Goal: Task Accomplishment & Management: Use online tool/utility

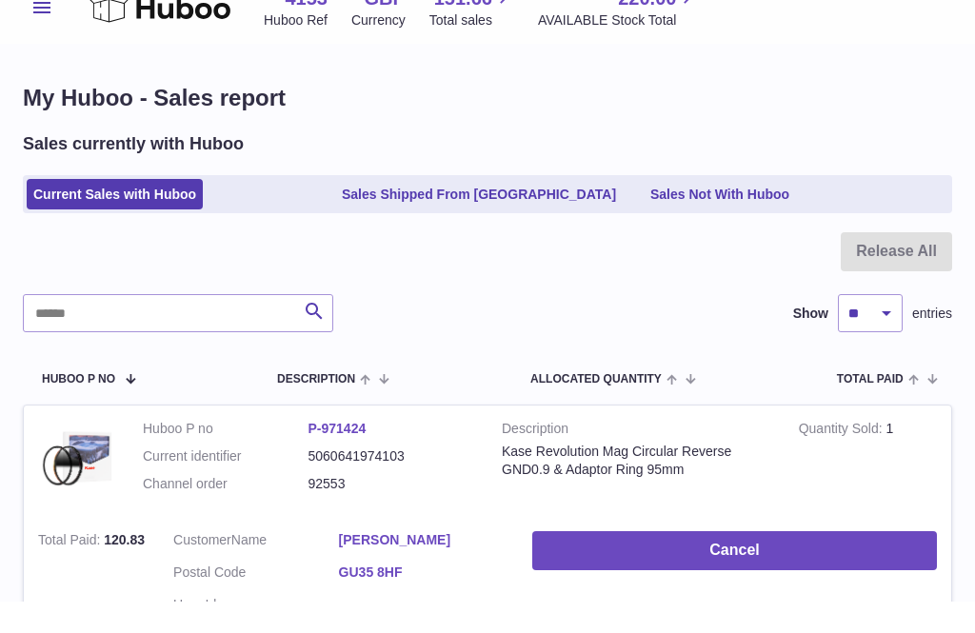
scroll to position [31, 0]
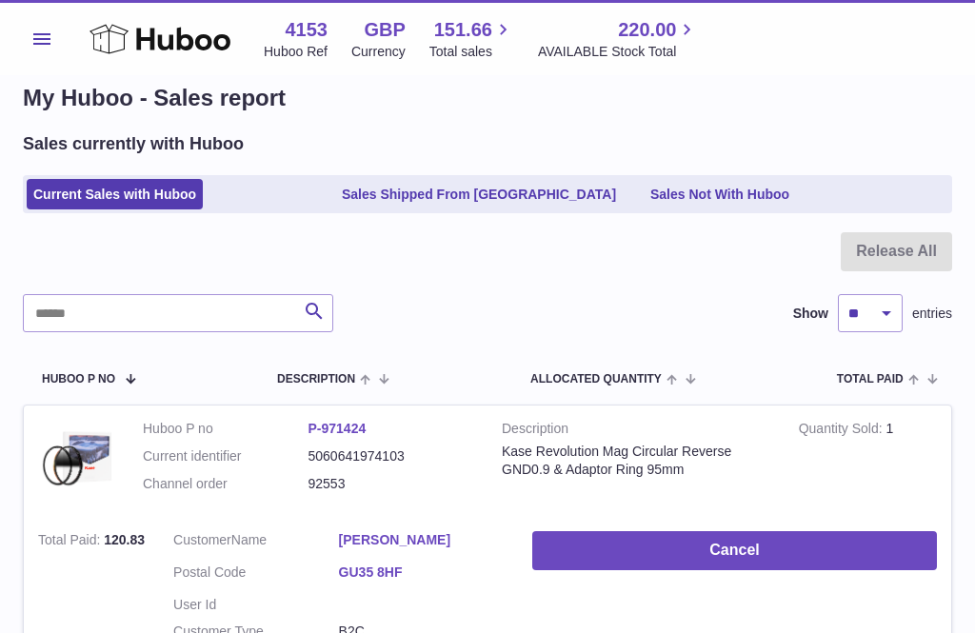
click at [44, 37] on span "Menu" at bounding box center [41, 38] width 17 height 11
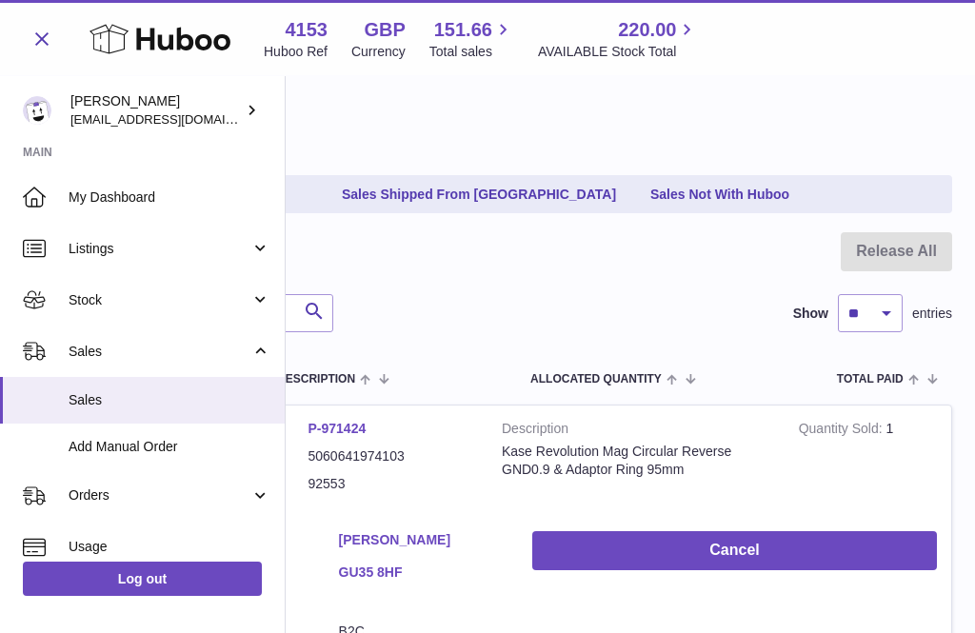
click at [117, 448] on span "Add Manual Order" at bounding box center [170, 447] width 202 height 18
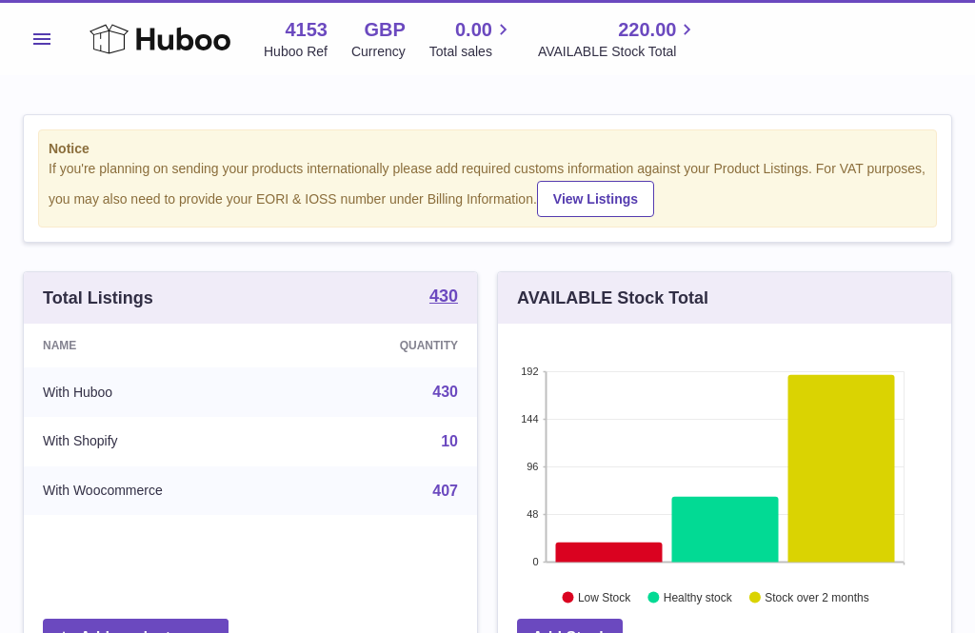
scroll to position [297, 453]
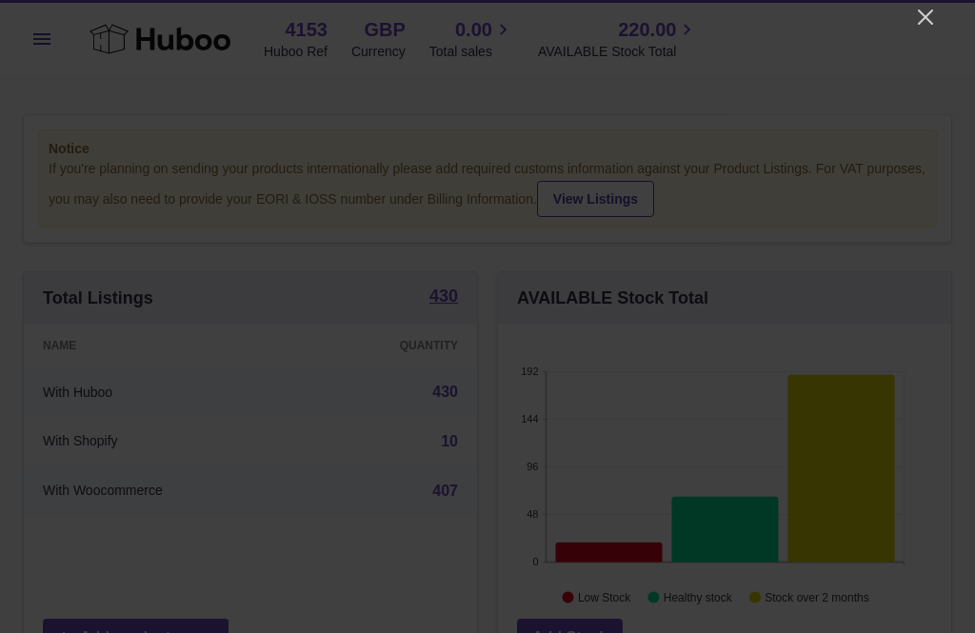
click at [930, 23] on icon "Close" at bounding box center [925, 17] width 15 height 15
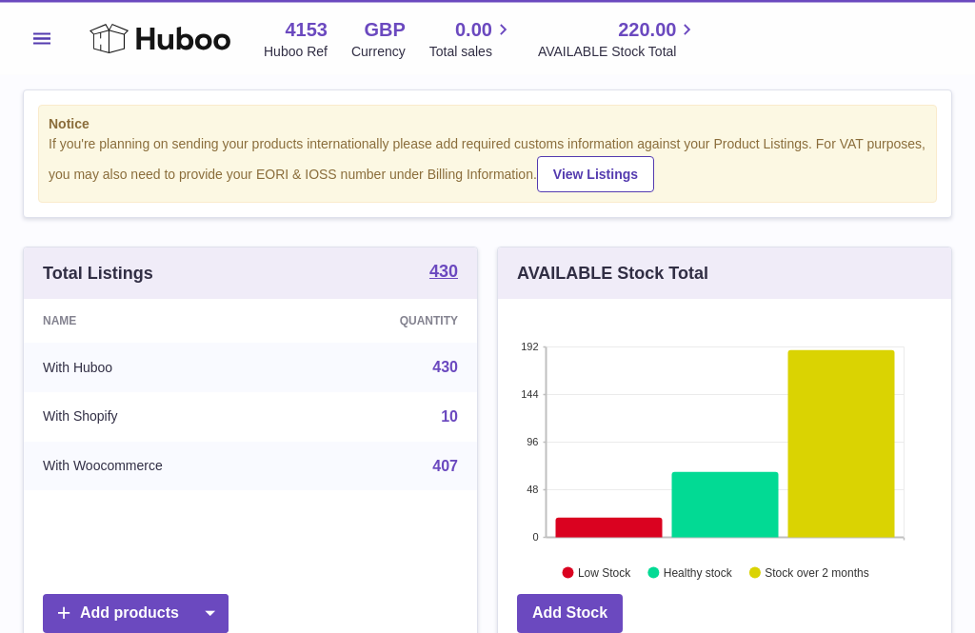
scroll to position [0, 0]
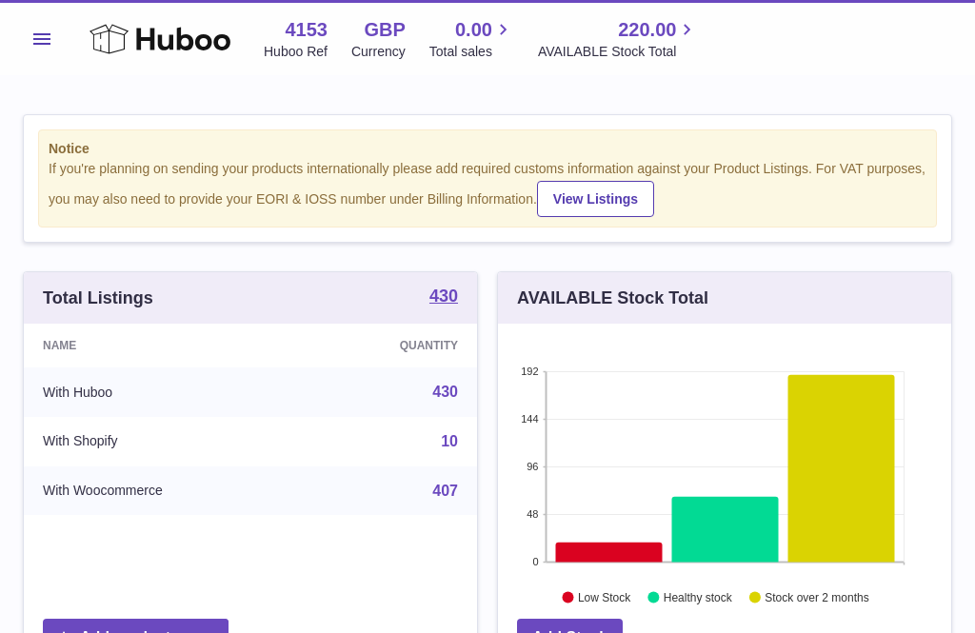
click at [43, 50] on button "Menu" at bounding box center [42, 39] width 38 height 38
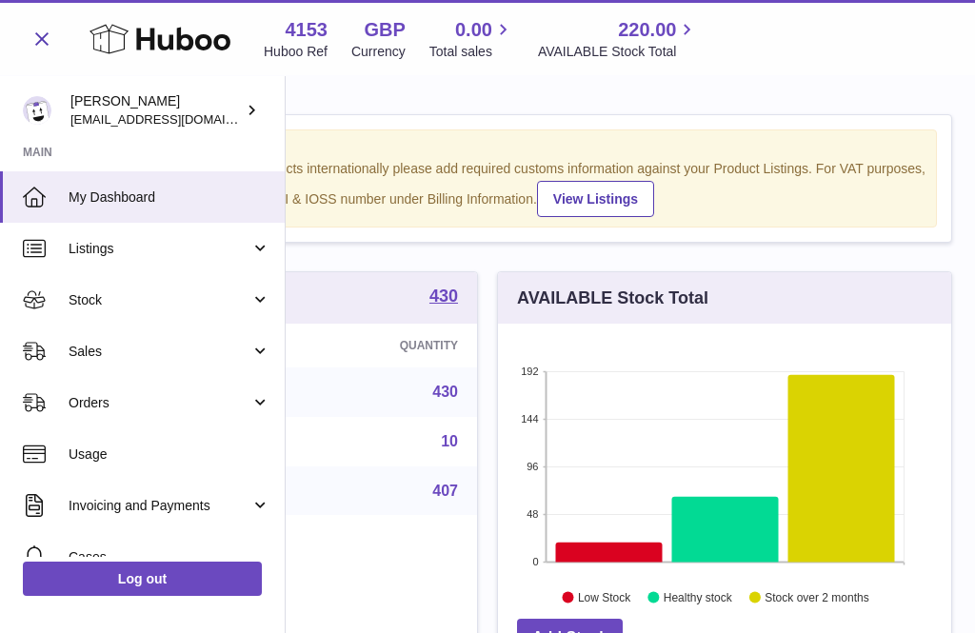
click at [118, 405] on span "Orders" at bounding box center [160, 403] width 182 height 18
click at [138, 504] on link "Add Manual Order" at bounding box center [142, 498] width 285 height 47
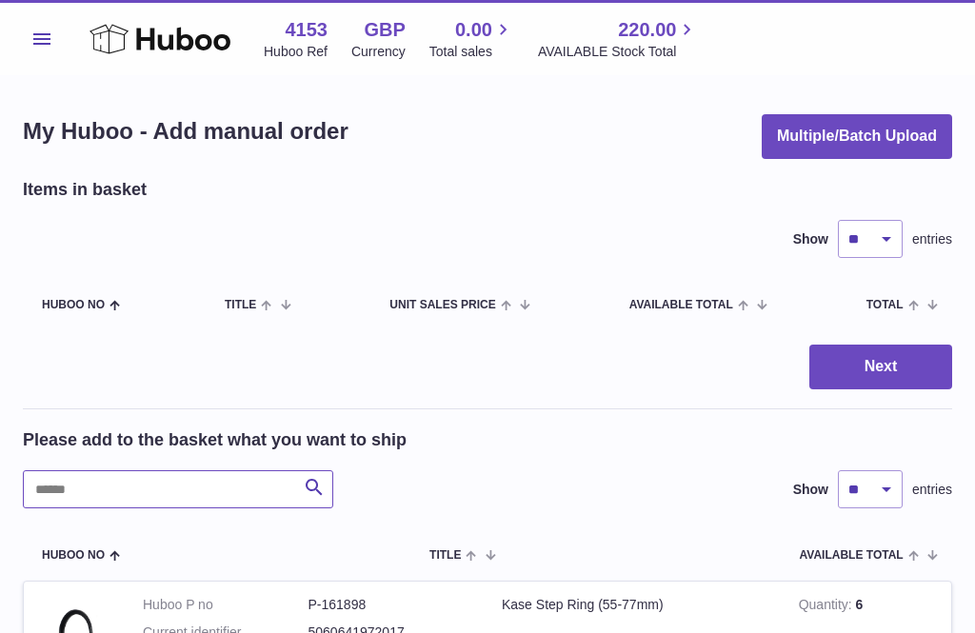
click at [69, 489] on input "text" at bounding box center [178, 489] width 310 height 38
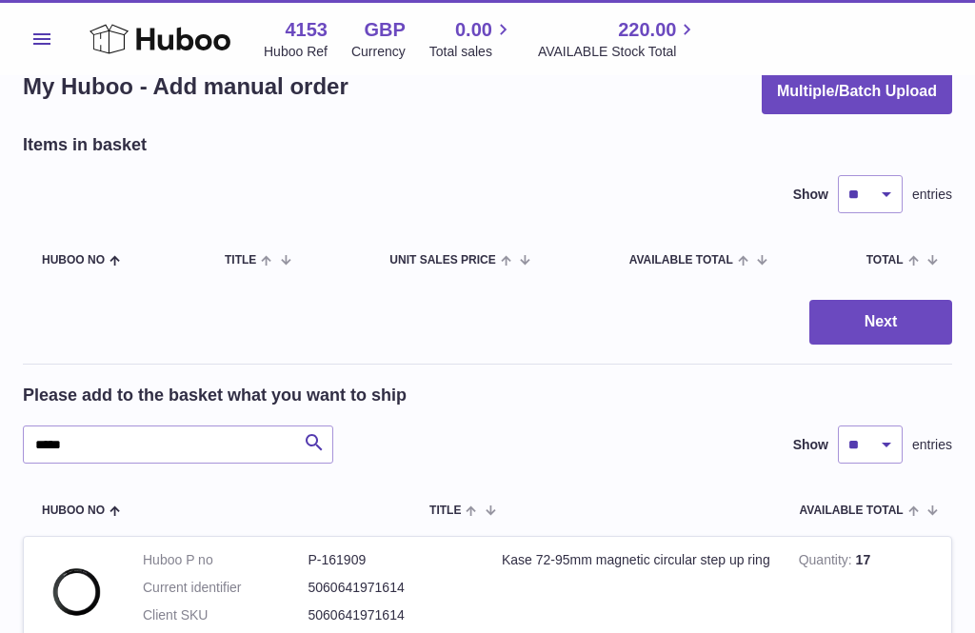
scroll to position [44, 0]
click at [115, 447] on input "****" at bounding box center [178, 446] width 310 height 38
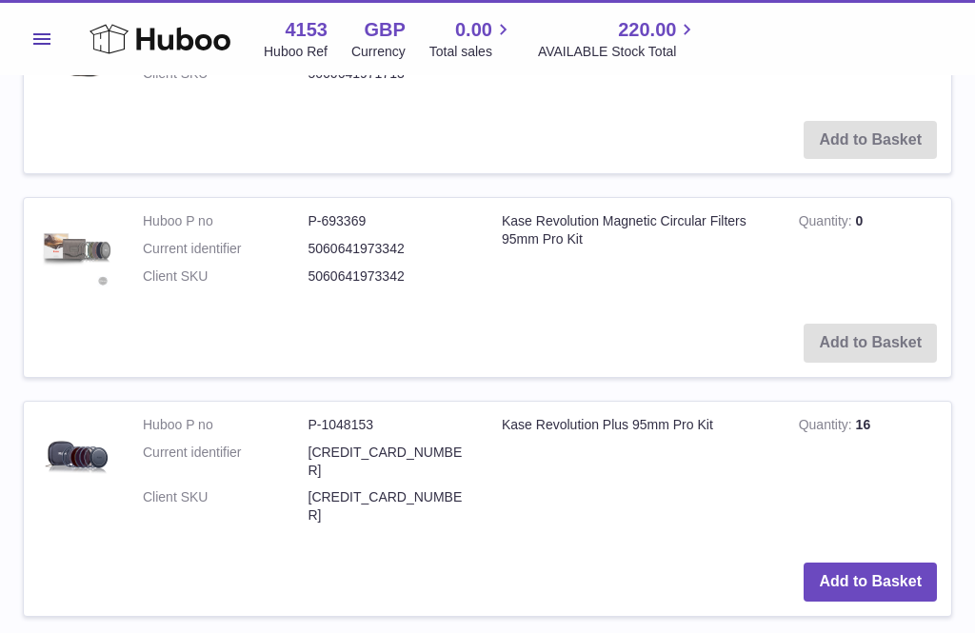
scroll to position [591, 0]
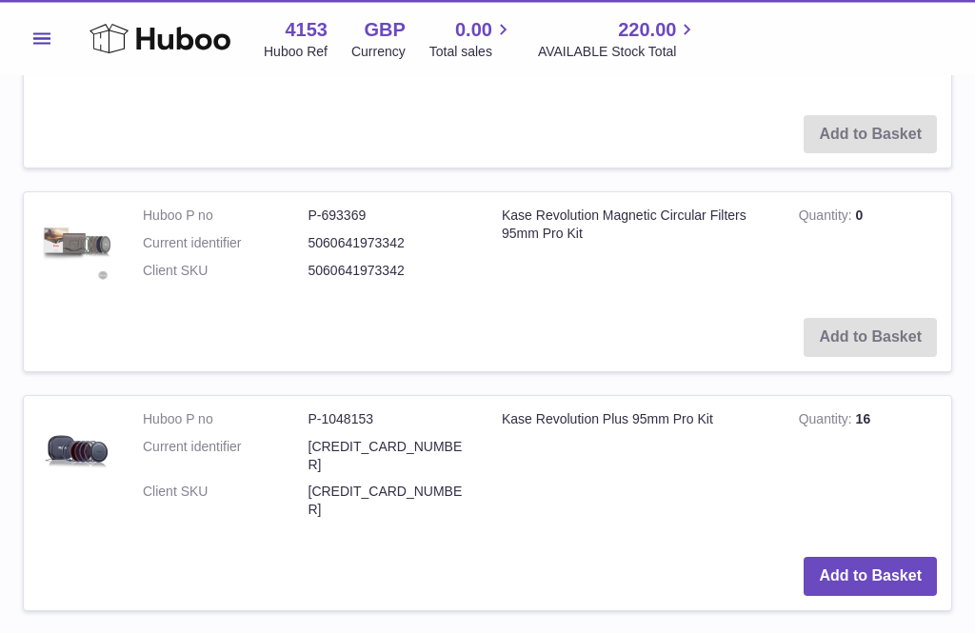
type input "********"
click at [876, 558] on button "Add to Basket" at bounding box center [870, 577] width 133 height 39
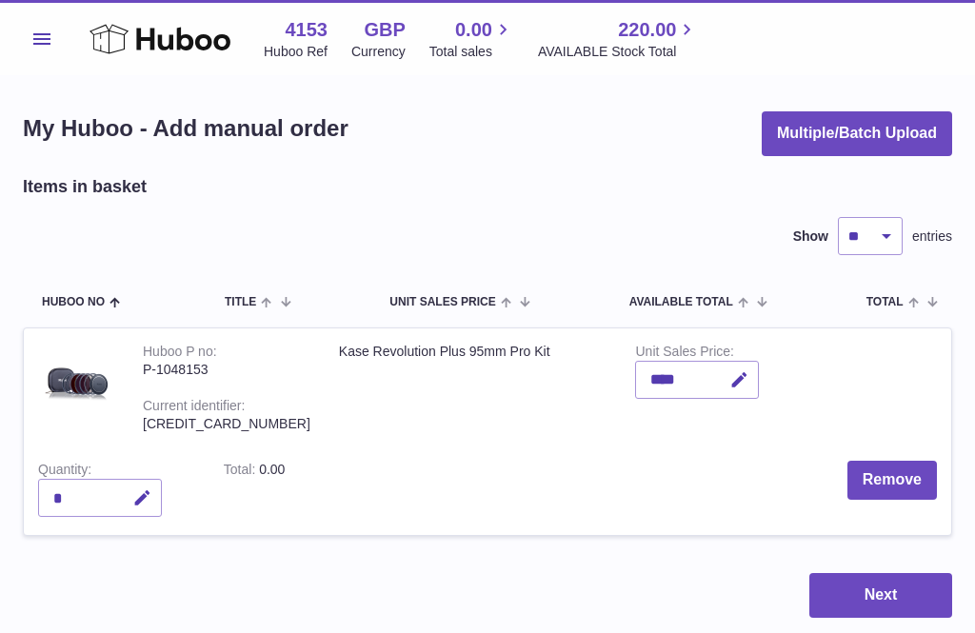
scroll to position [0, 0]
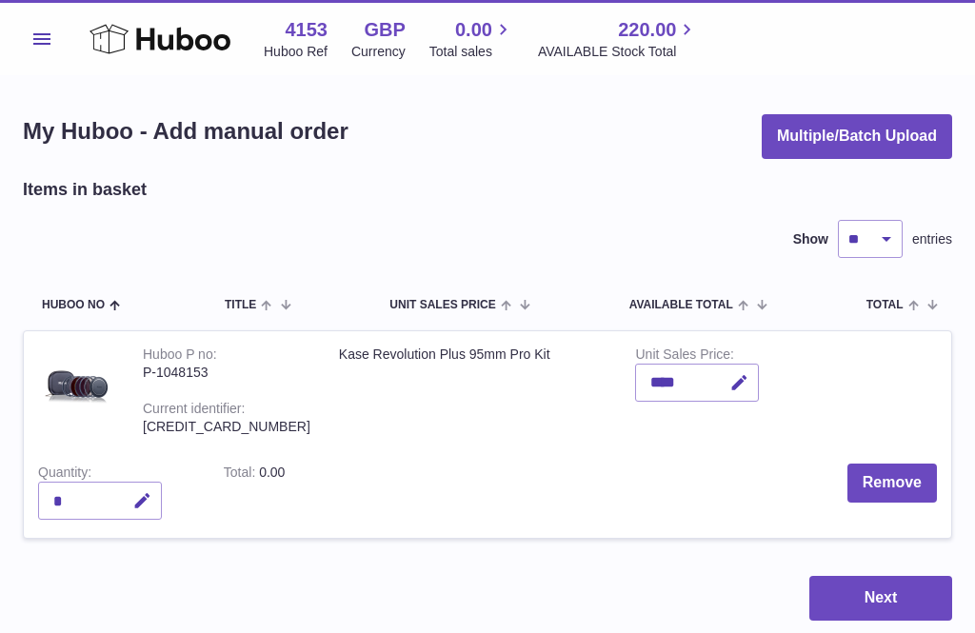
click at [887, 474] on button "Remove" at bounding box center [891, 483] width 89 height 39
